Goal: Check status: Check status

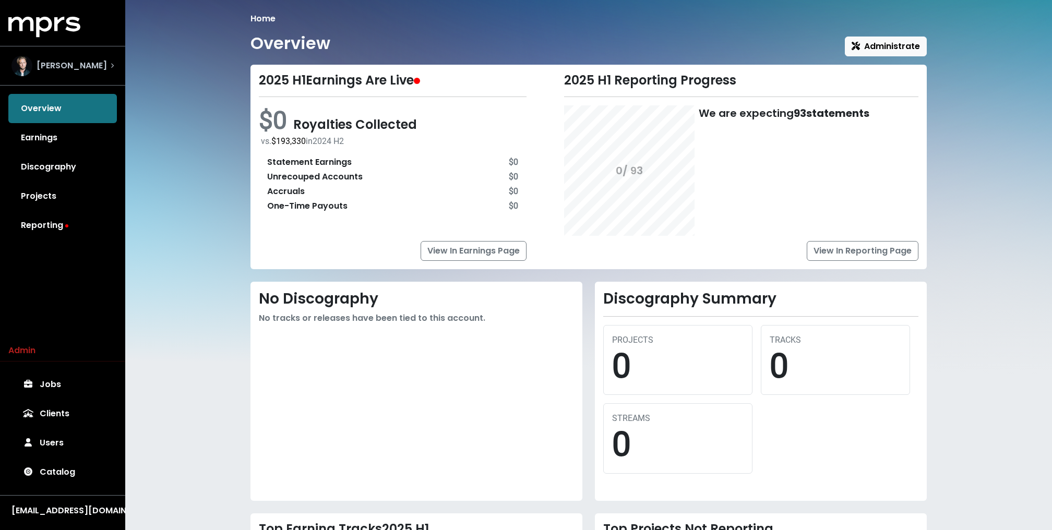
click at [44, 66] on span "[PERSON_NAME]" at bounding box center [72, 66] width 70 height 13
click at [237, 228] on div "Home Overview Administrate 2025 H1 Earnings Are Live $0 Royalties Collected vs.…" at bounding box center [588, 315] width 927 height 631
click at [75, 106] on div "Overview Earnings Discography Projects Reporting" at bounding box center [62, 167] width 125 height 146
click at [46, 144] on link "Earnings" at bounding box center [62, 137] width 109 height 29
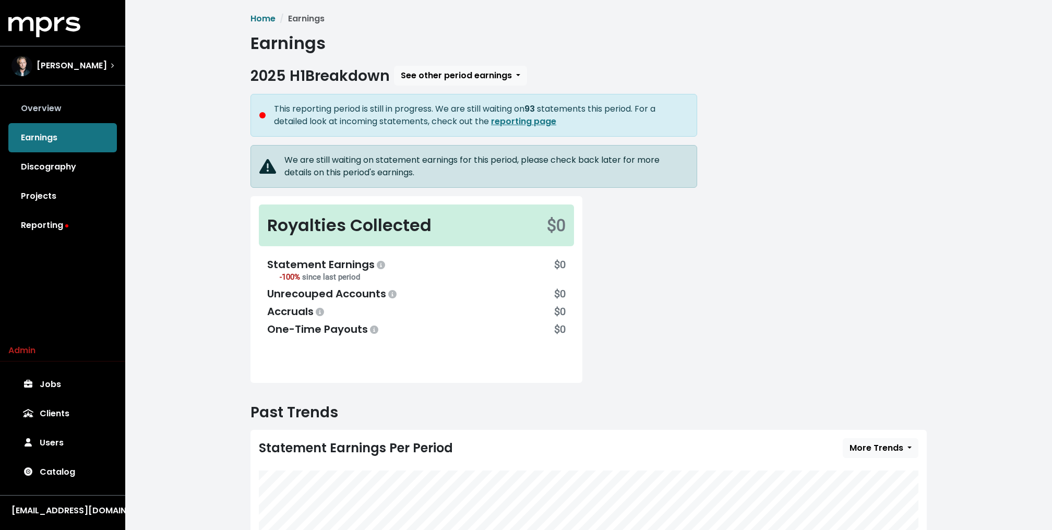
click at [45, 111] on link "Overview" at bounding box center [62, 108] width 109 height 29
